Goal: Task Accomplishment & Management: Use online tool/utility

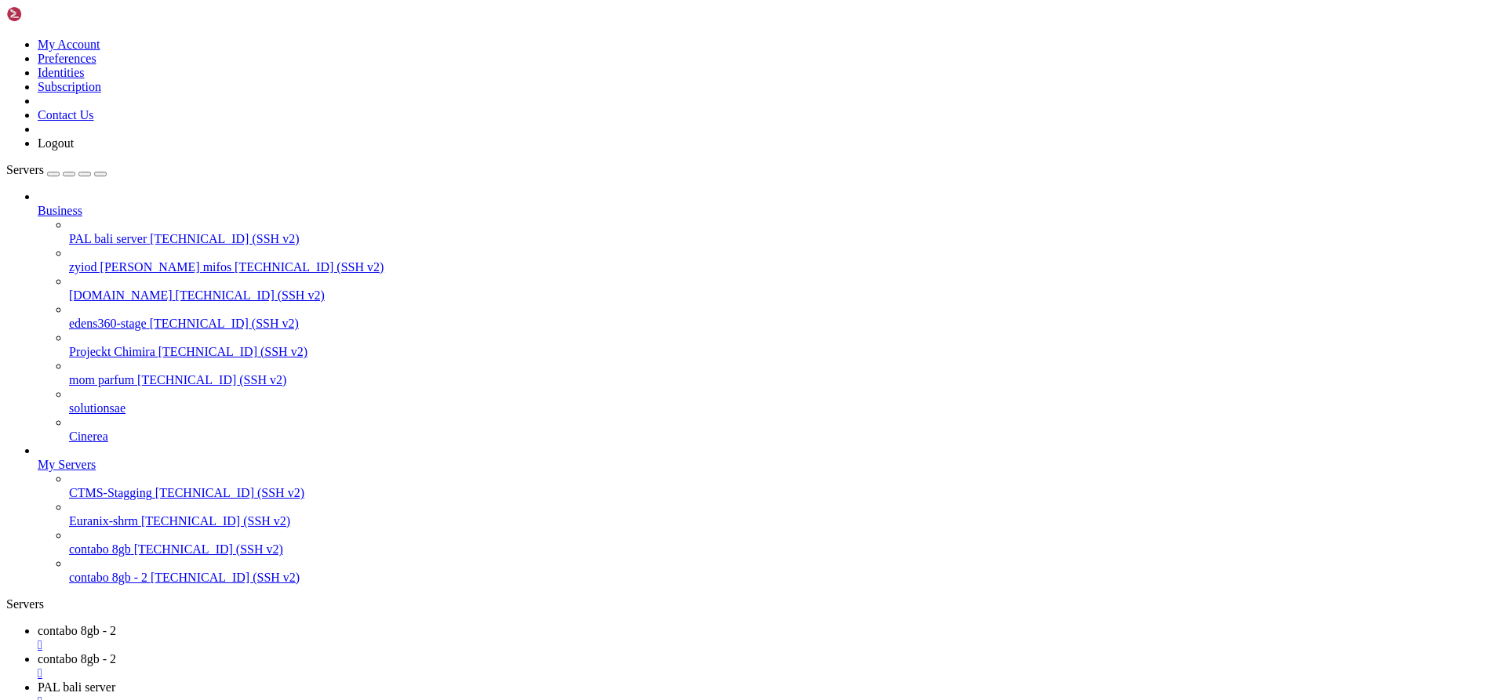
scroll to position [16474, 0]
click at [318, 638] on div "" at bounding box center [769, 645] width 1462 height 14
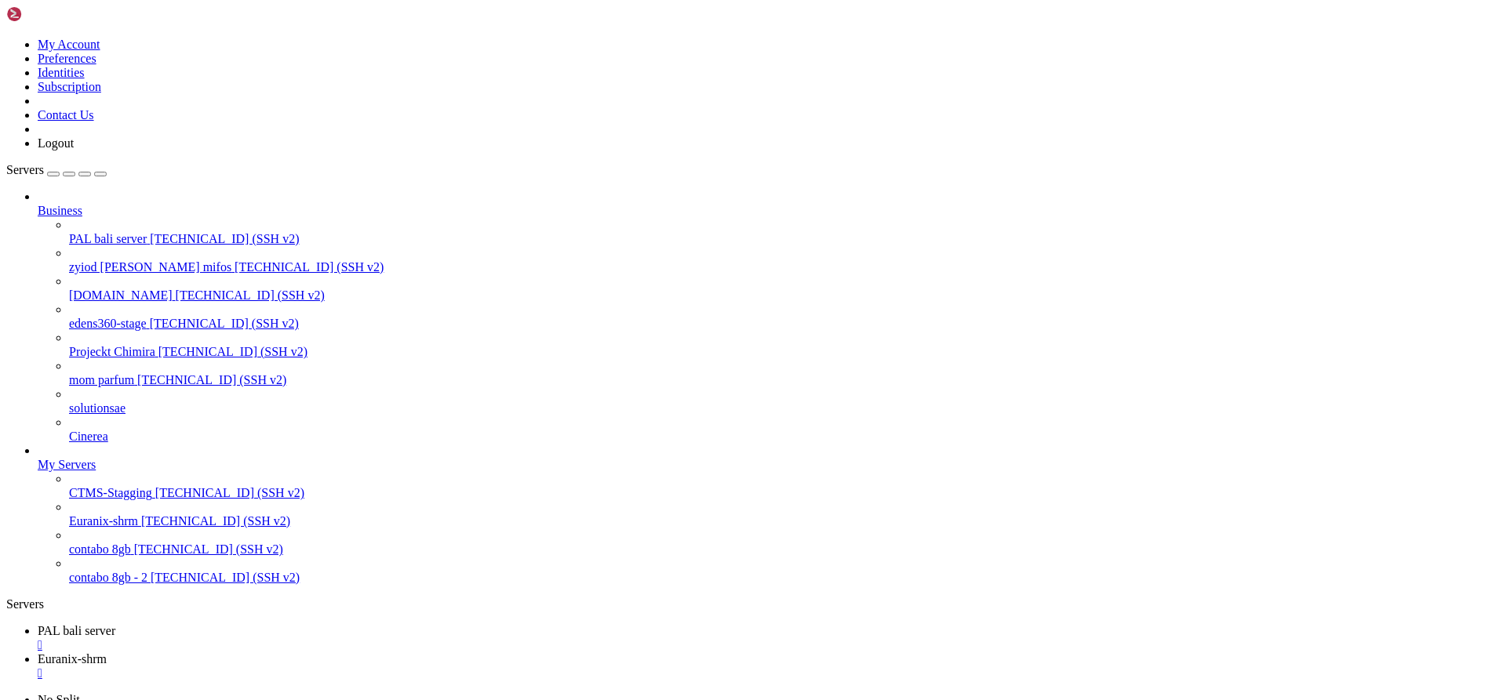
click at [318, 624] on link "PAL bali server " at bounding box center [769, 638] width 1462 height 28
click at [311, 638] on div "" at bounding box center [769, 645] width 1462 height 14
click at [311, 624] on link "Euranix-shrm " at bounding box center [769, 638] width 1462 height 28
click at [305, 638] on div "" at bounding box center [769, 645] width 1462 height 14
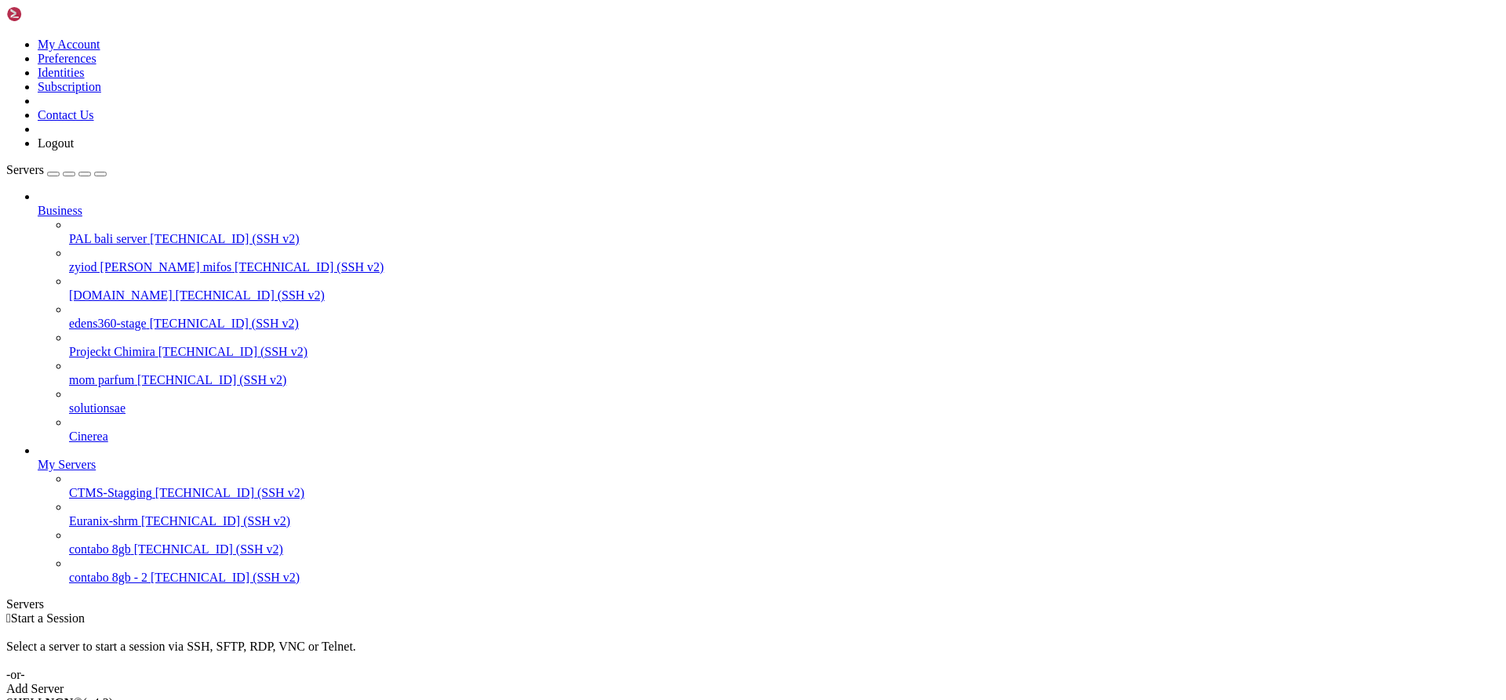
click at [94, 232] on span "PAL bali server" at bounding box center [108, 238] width 78 height 13
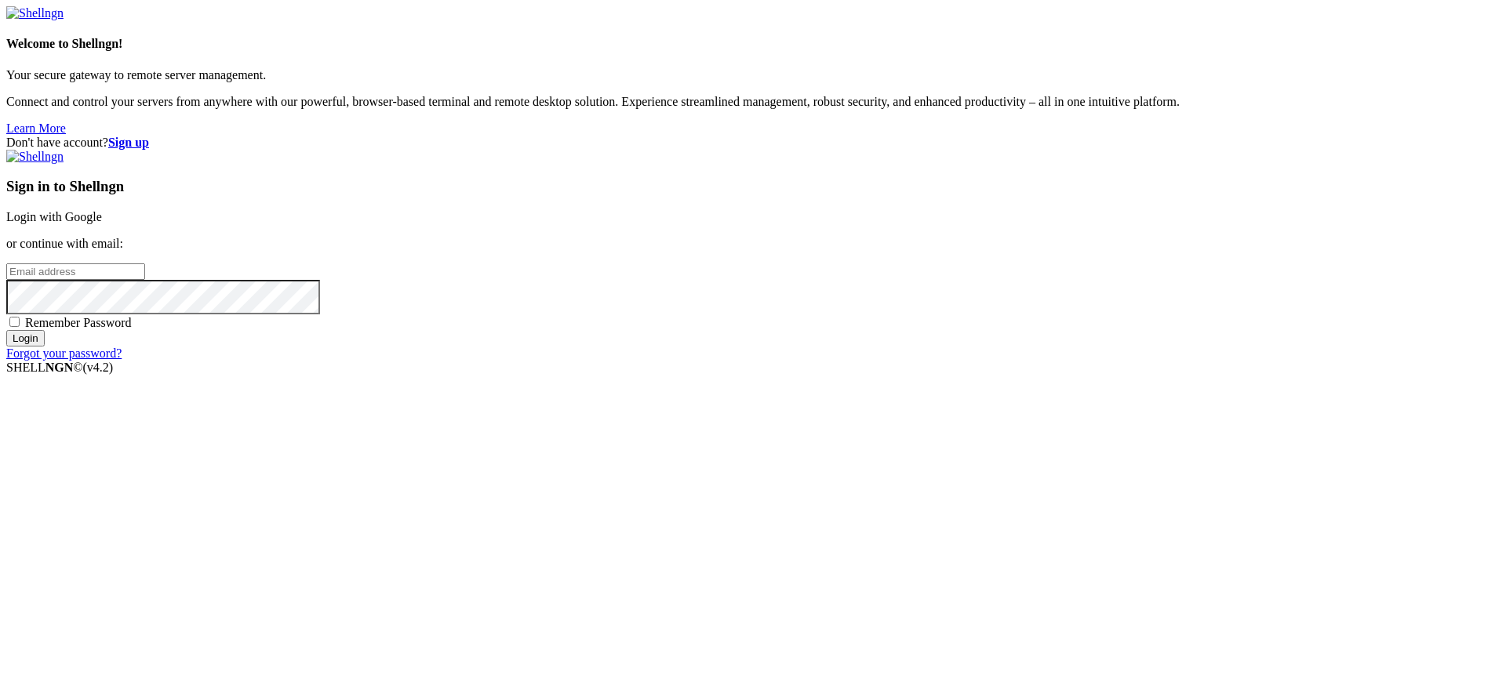
click at [102, 224] on link "Login with Google" at bounding box center [54, 216] width 96 height 13
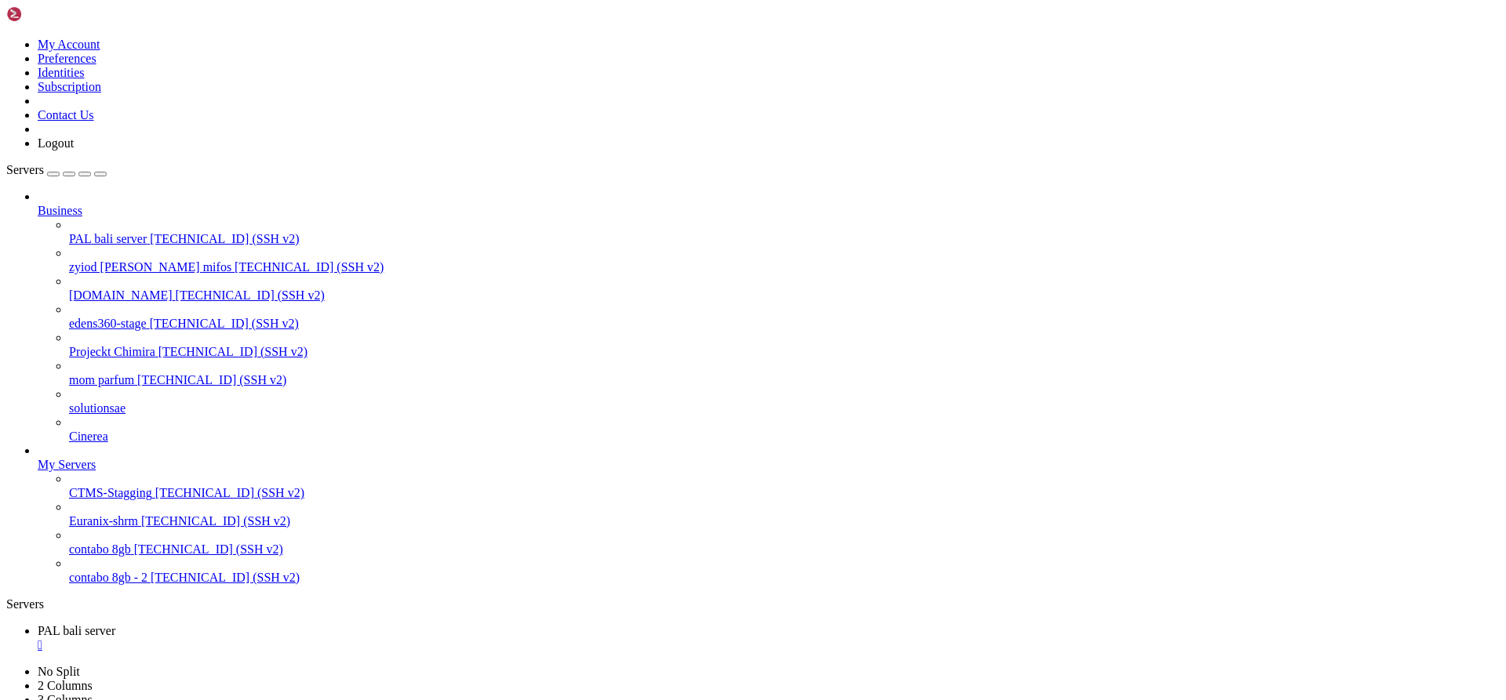
click at [118, 528] on span "Euranix-shrm" at bounding box center [103, 520] width 69 height 13
drag, startPoint x: 722, startPoint y: 1645, endPoint x: 16, endPoint y: 1618, distance: 706.4
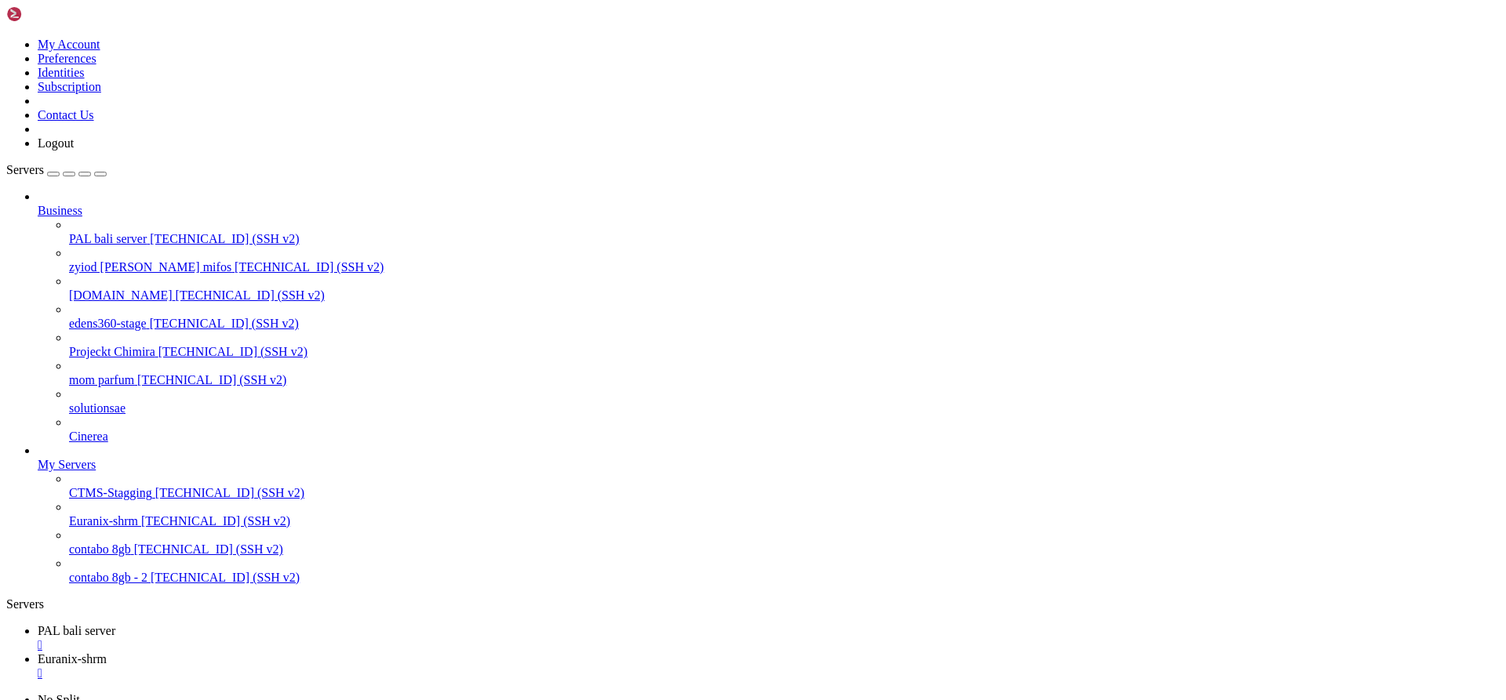
click at [155, 500] on span "[TECHNICAL_ID] (SSH v2)" at bounding box center [229, 492] width 149 height 13
click at [125, 584] on span "contabo 8gb - 2" at bounding box center [108, 577] width 78 height 13
click at [354, 652] on link "Euranix-shrm " at bounding box center [769, 666] width 1462 height 28
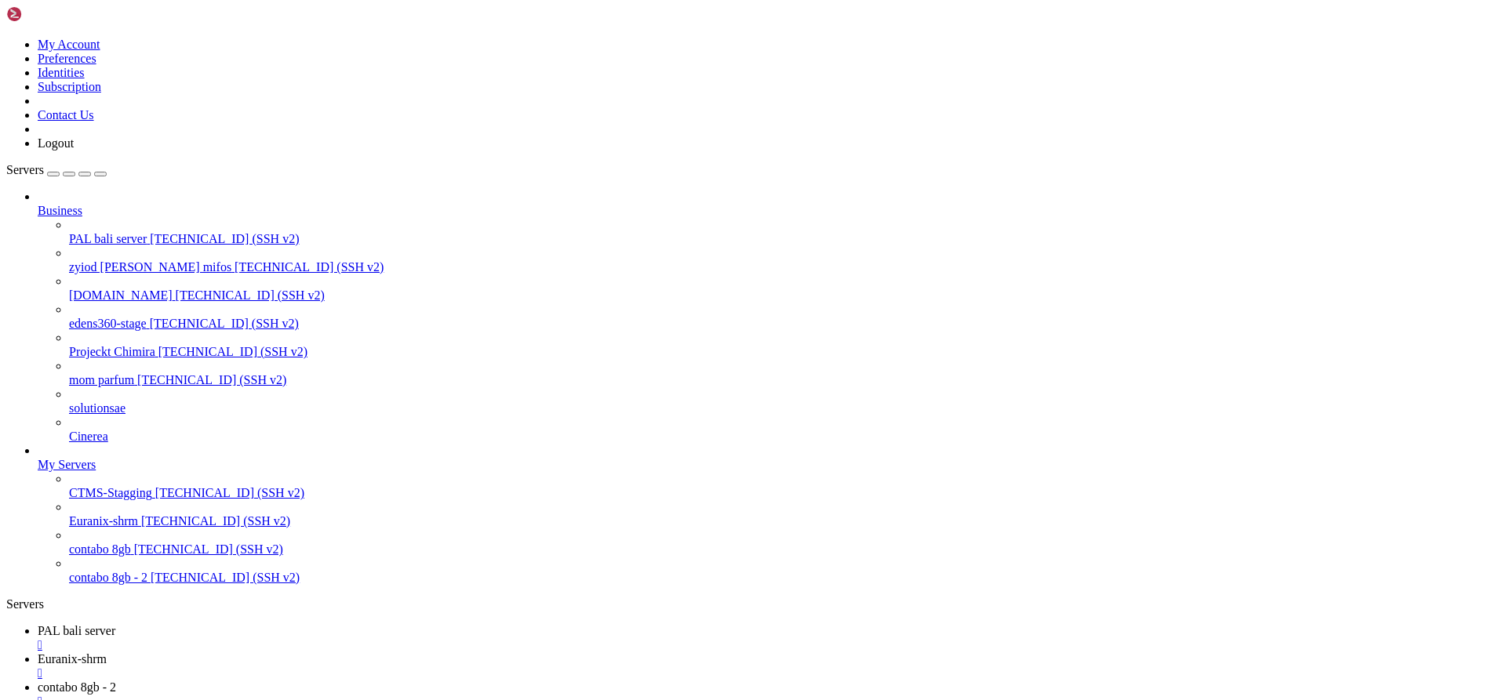
click at [69, 430] on icon at bounding box center [69, 430] width 0 height 0
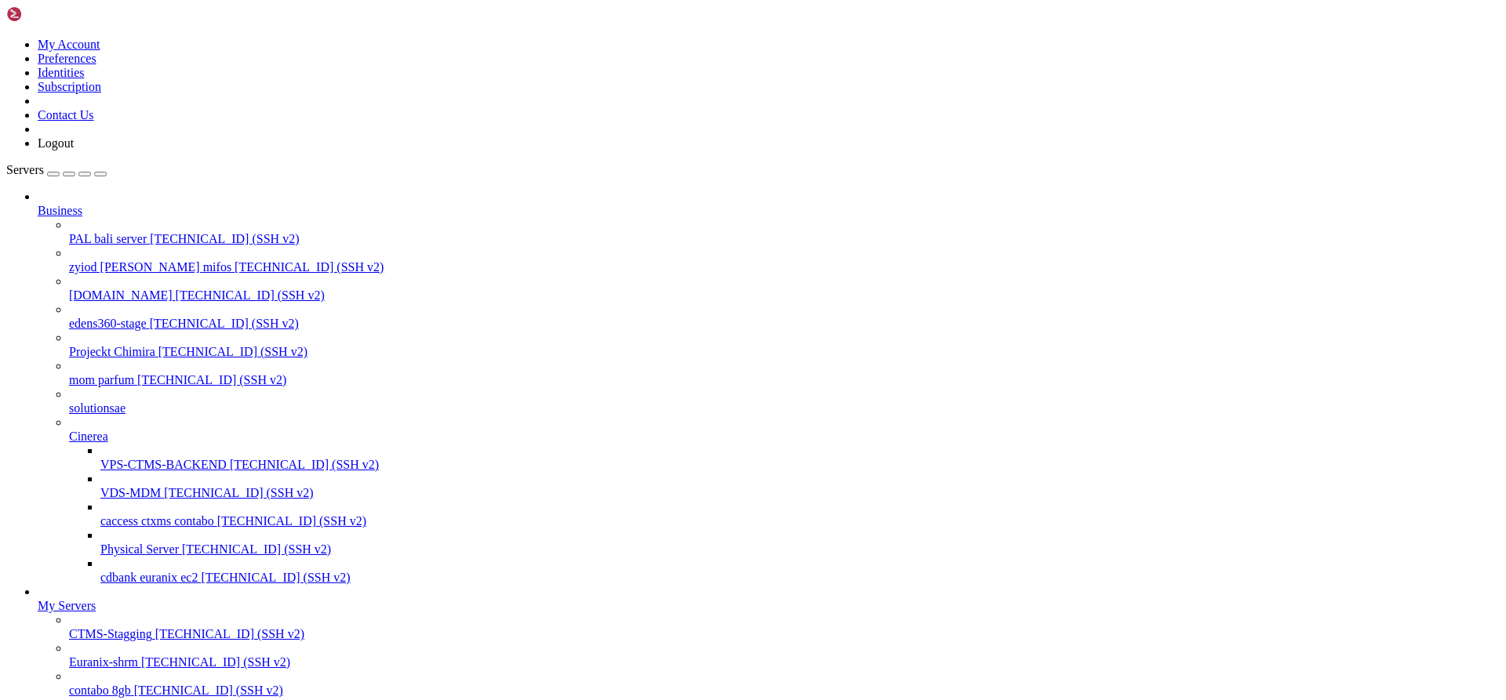
scroll to position [169, 0]
click at [156, 458] on span "VPS-CTMS-BACKEND" at bounding box center [163, 464] width 126 height 13
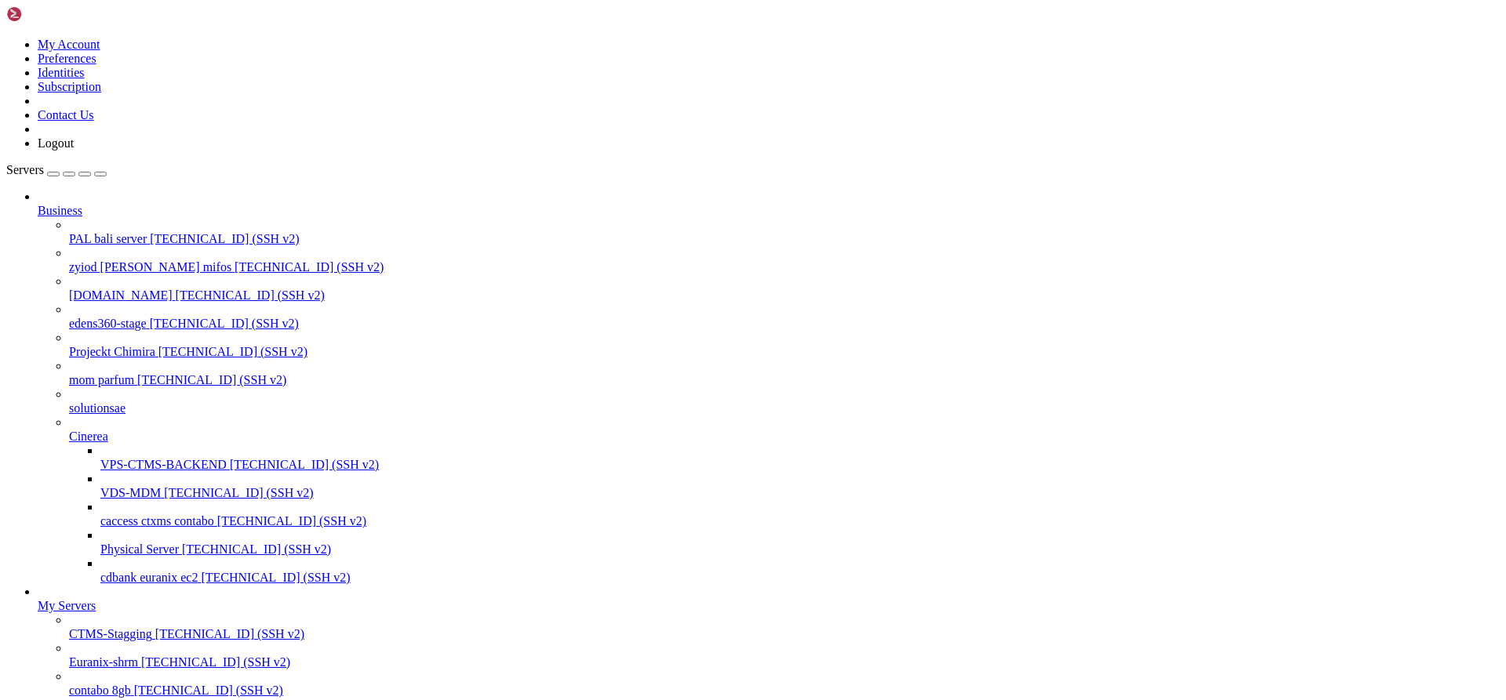
drag, startPoint x: 185, startPoint y: 2296, endPoint x: 364, endPoint y: 2292, distance: 178.9
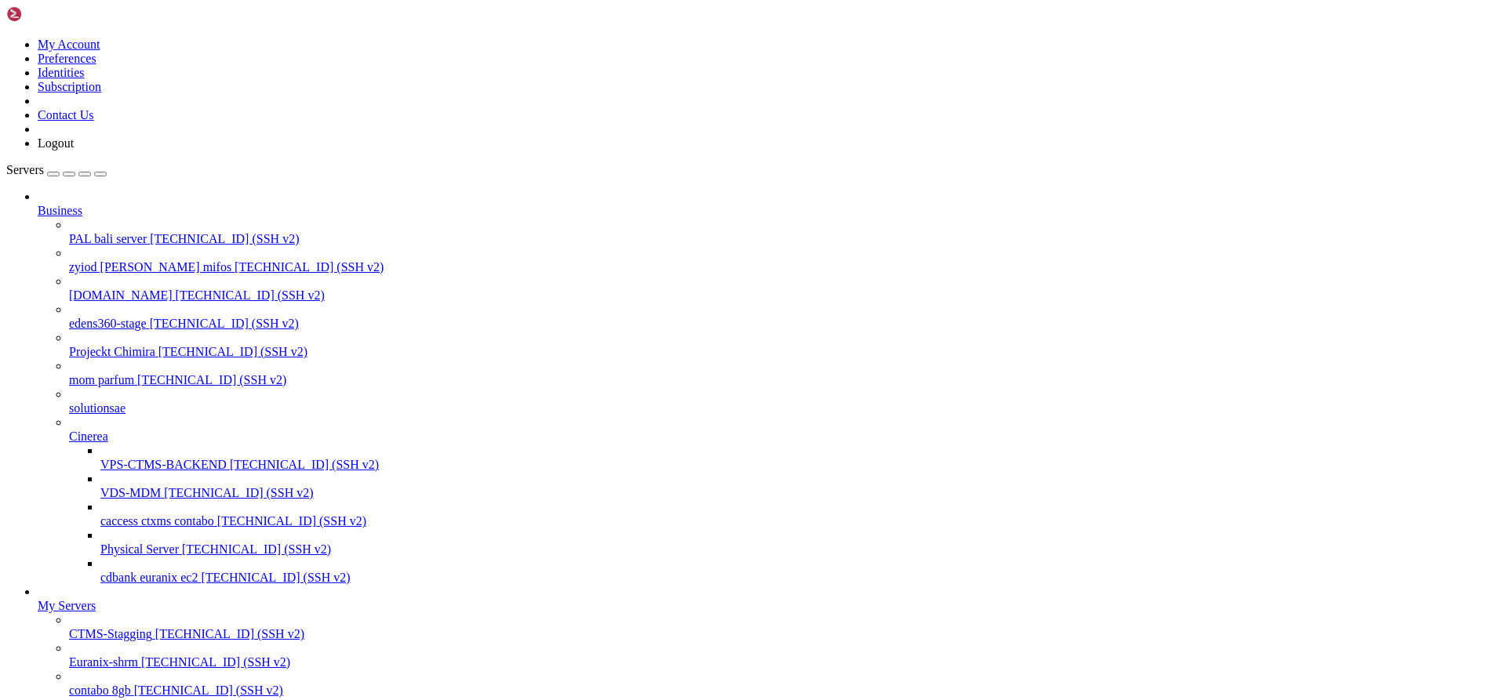
scroll to position [3495, 0]
